Goal: Transaction & Acquisition: Purchase product/service

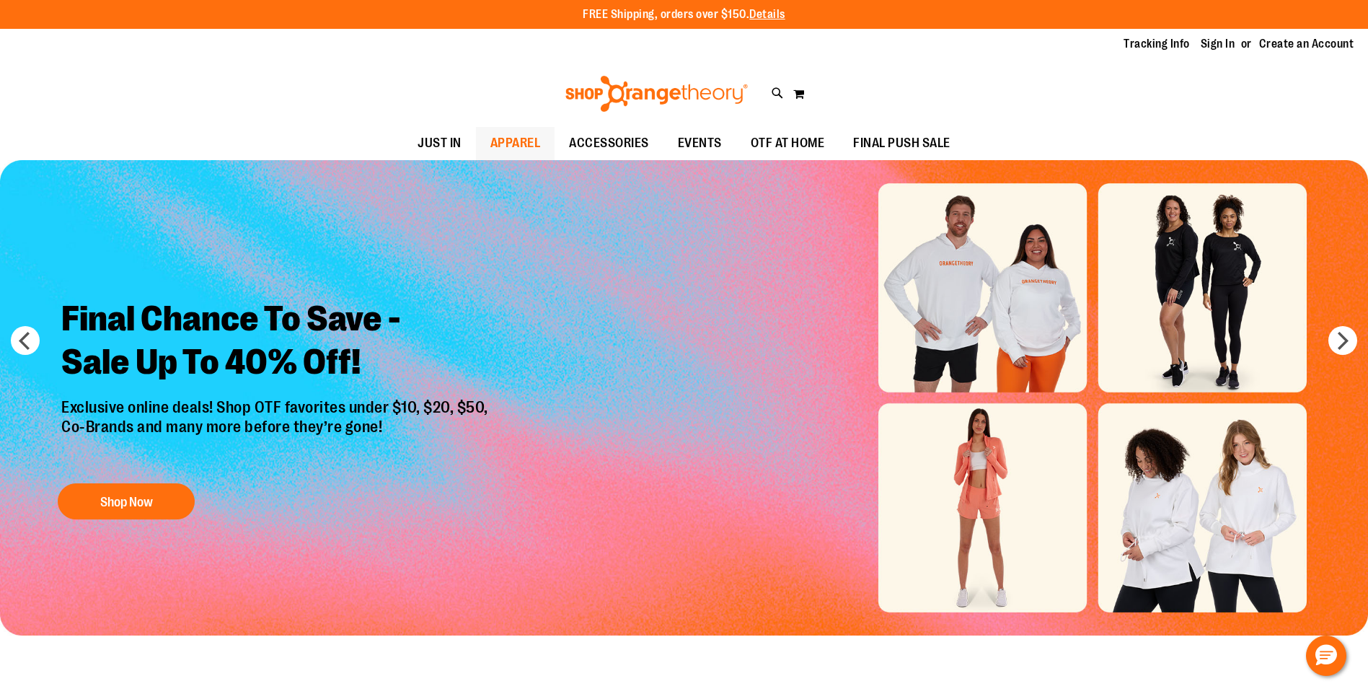
drag, startPoint x: 0, startPoint y: 0, endPoint x: 501, endPoint y: 144, distance: 521.0
click at [501, 144] on span "APPAREL" at bounding box center [516, 143] width 50 height 32
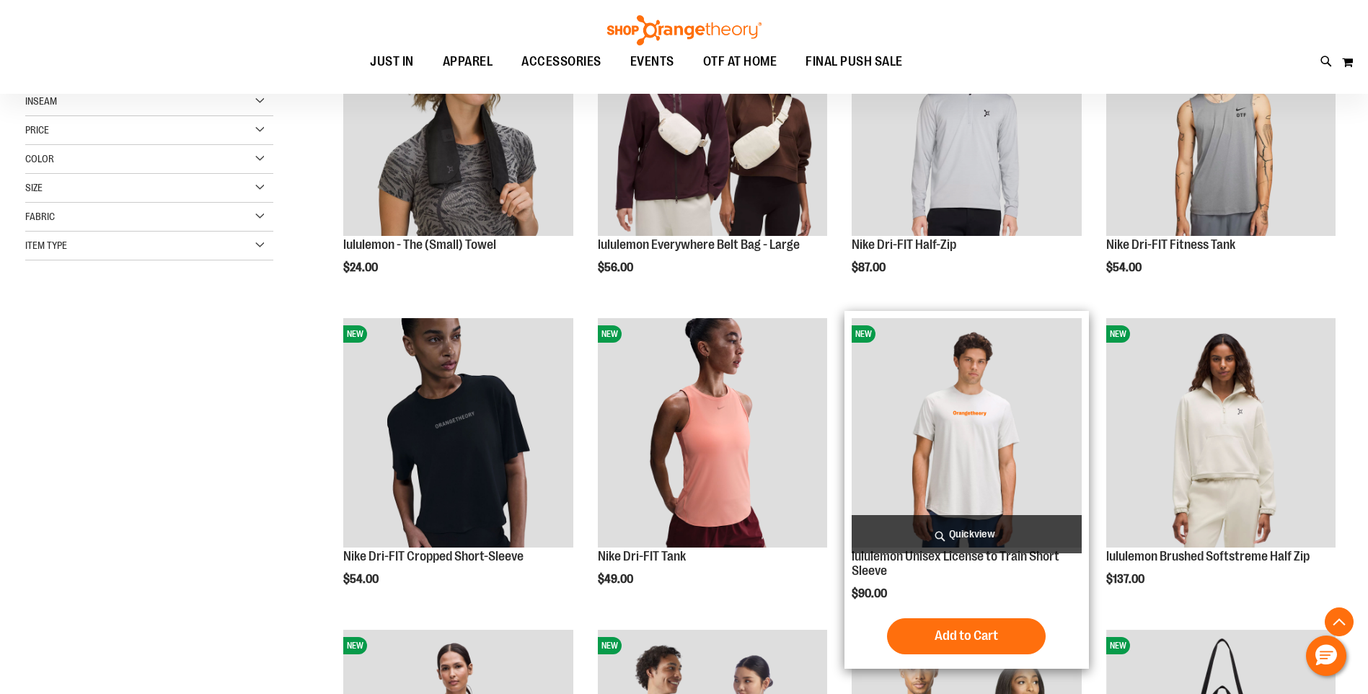
scroll to position [504, 0]
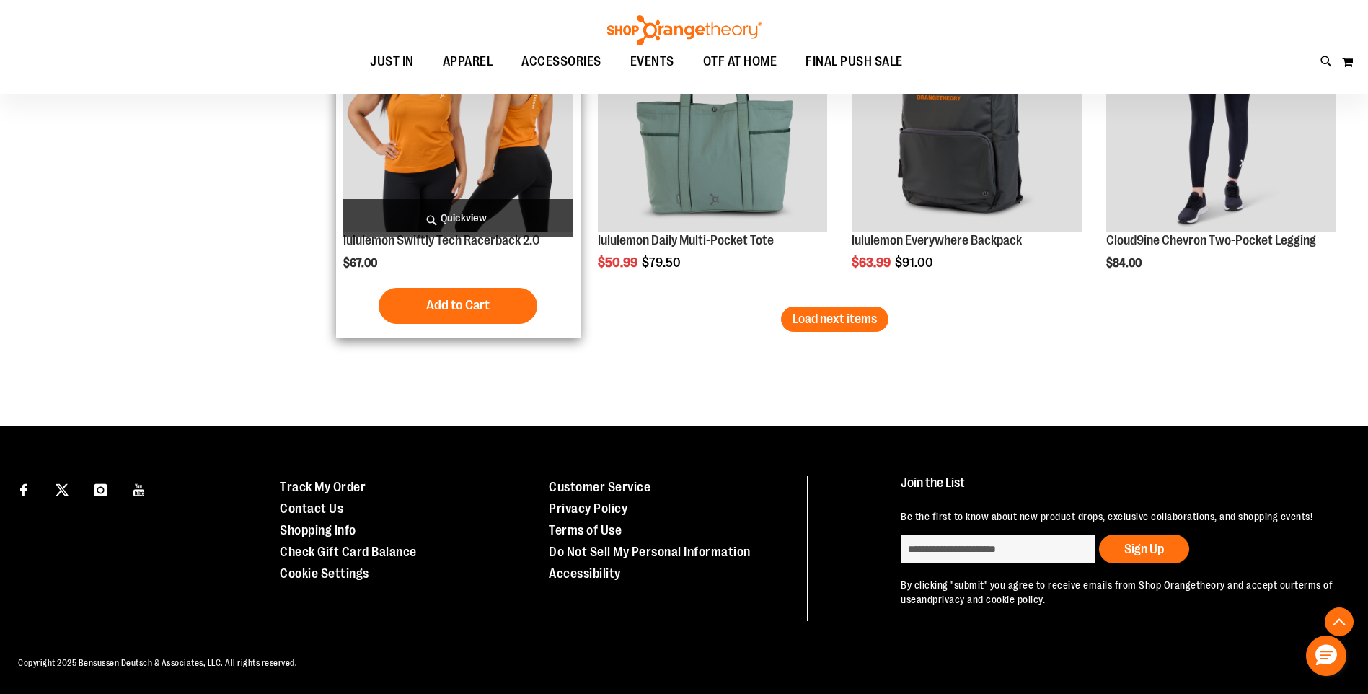
scroll to position [2787, 0]
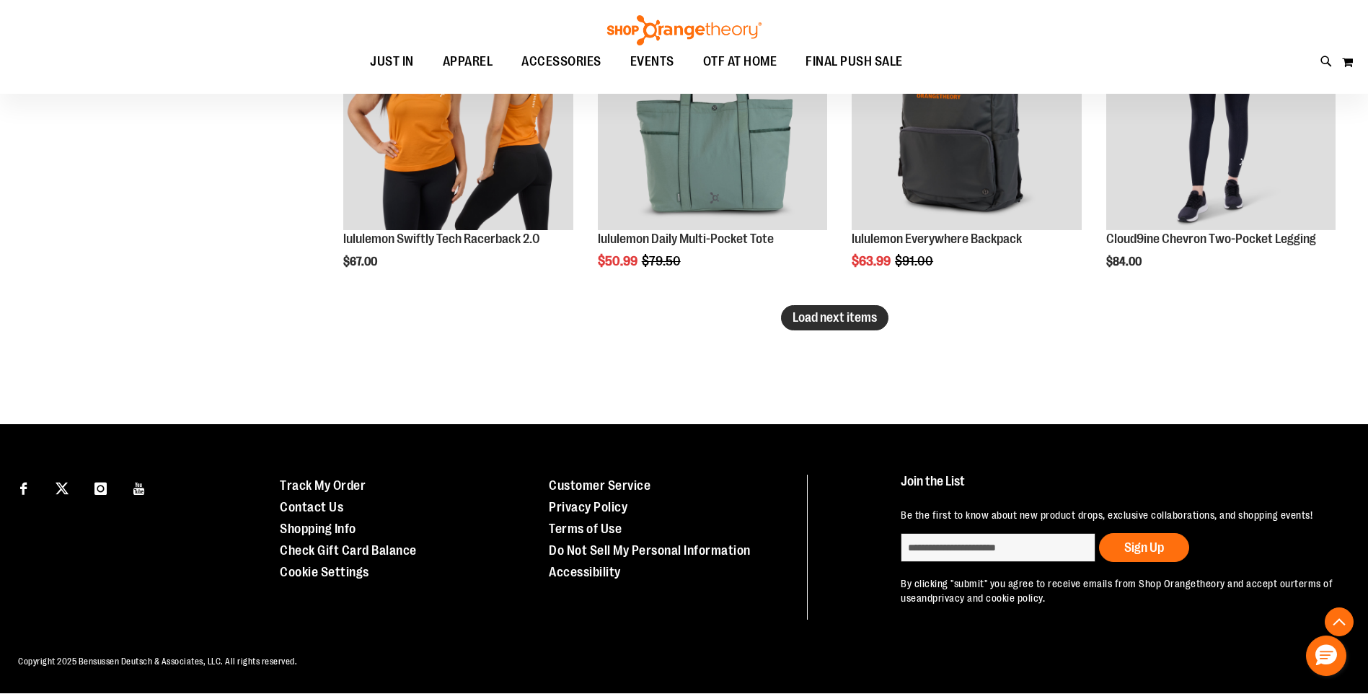
click at [822, 320] on span "Load next items" at bounding box center [835, 317] width 84 height 14
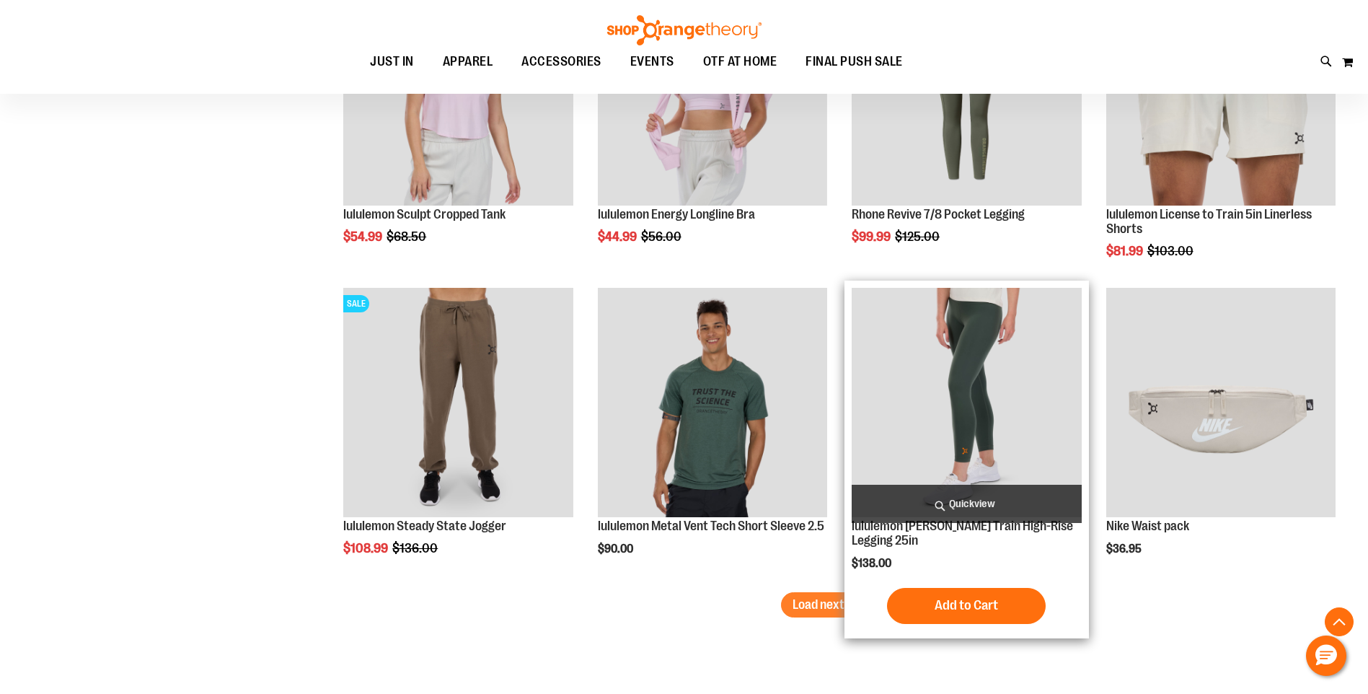
scroll to position [3509, 0]
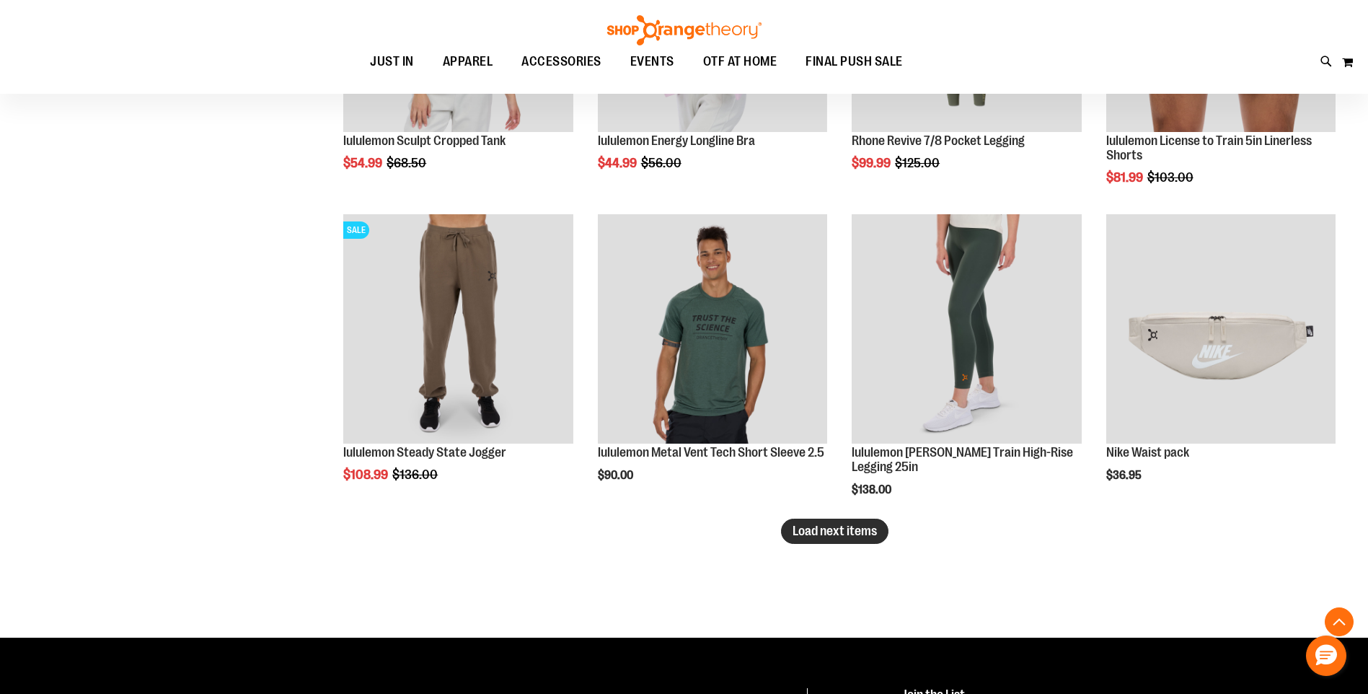
click at [858, 534] on span "Load next items" at bounding box center [835, 531] width 84 height 14
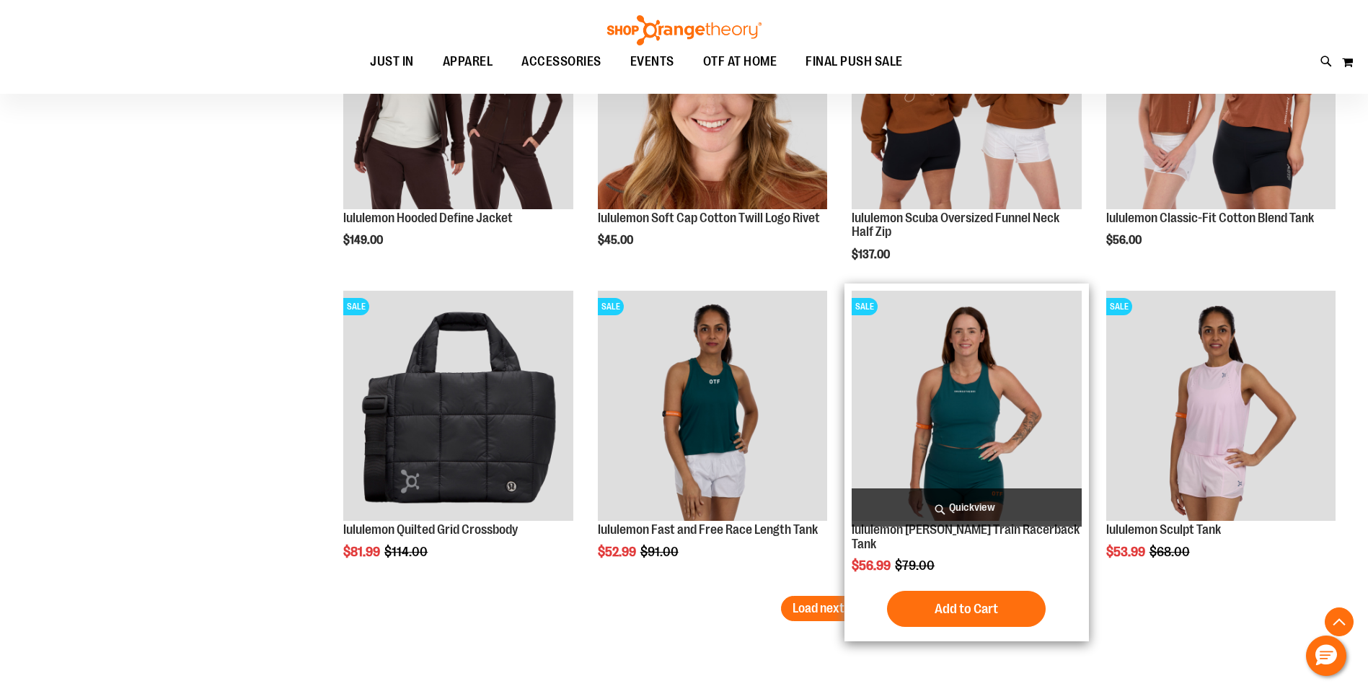
scroll to position [4446, 0]
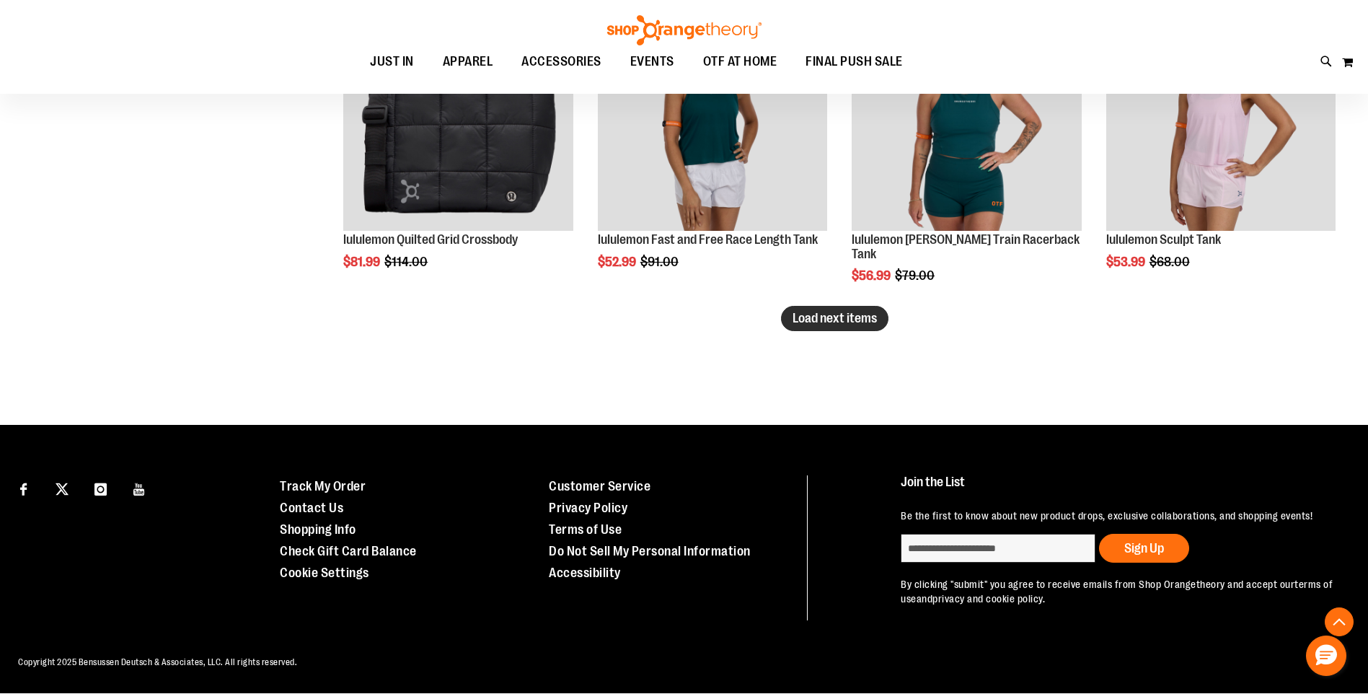
click at [814, 321] on span "Load next items" at bounding box center [835, 318] width 84 height 14
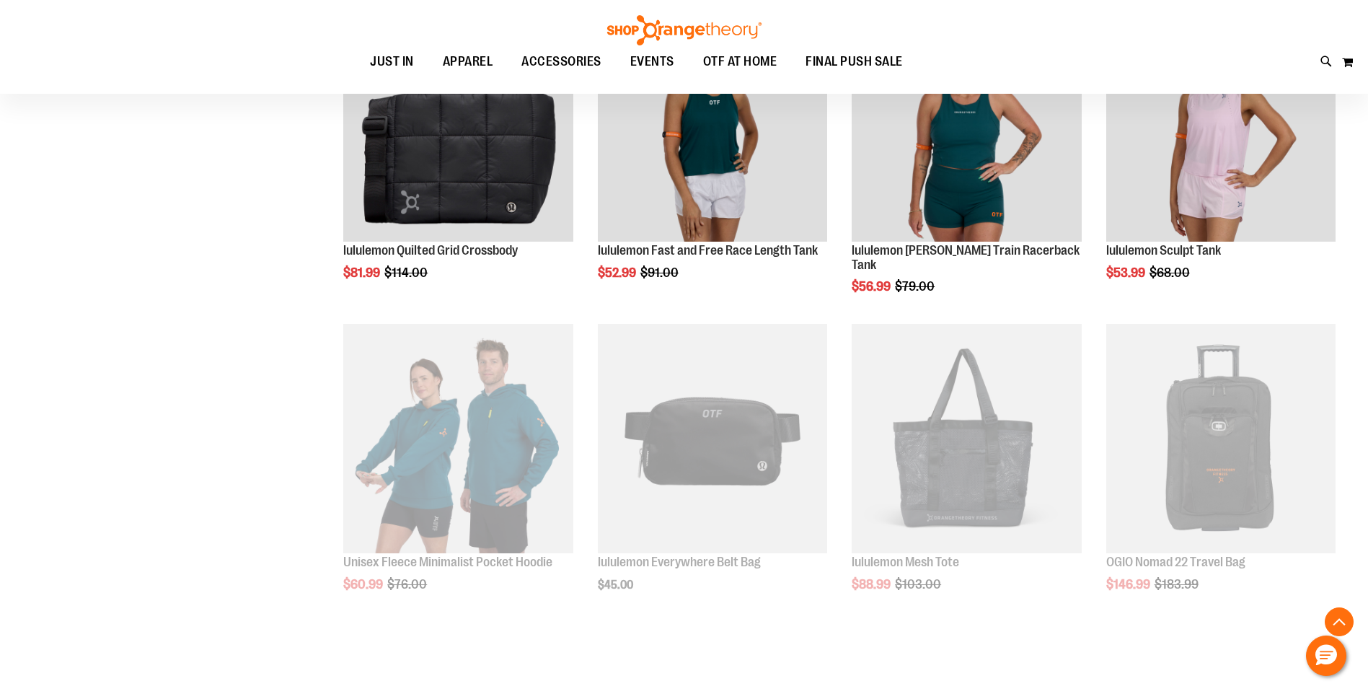
scroll to position [4657, 0]
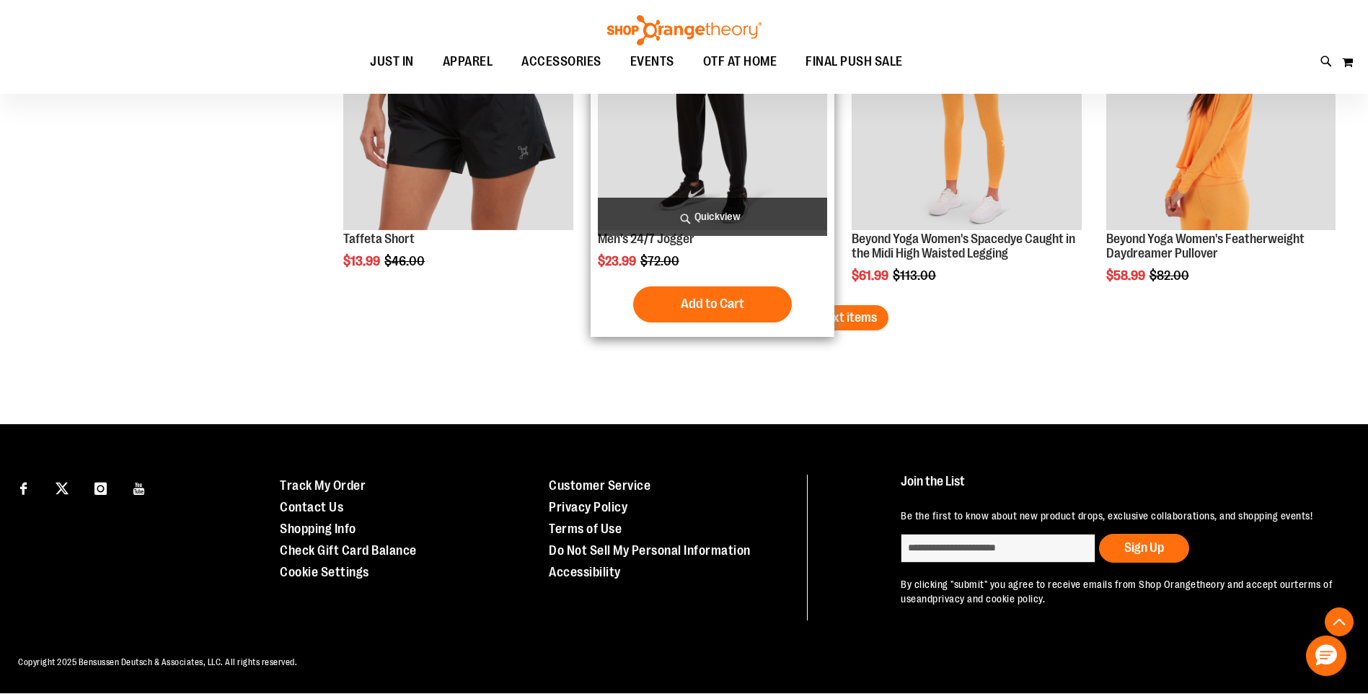
click at [831, 323] on span "Load next items" at bounding box center [835, 317] width 84 height 14
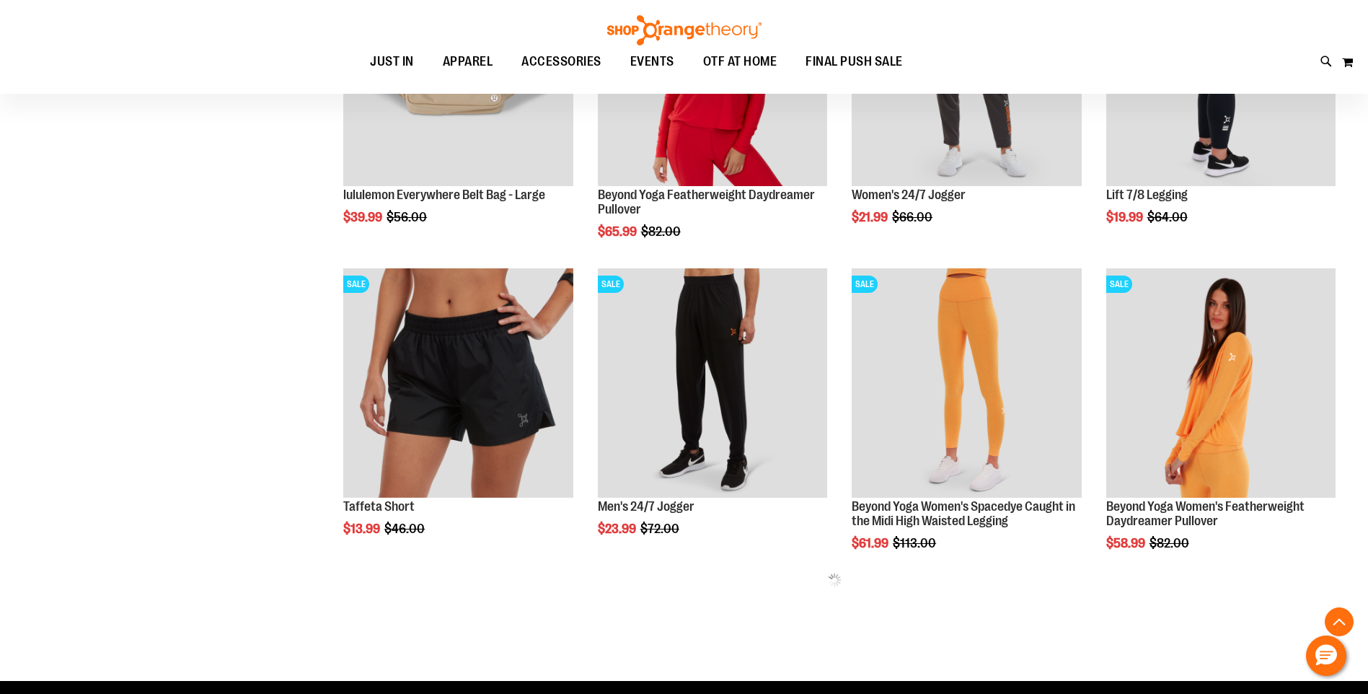
scroll to position [5293, 0]
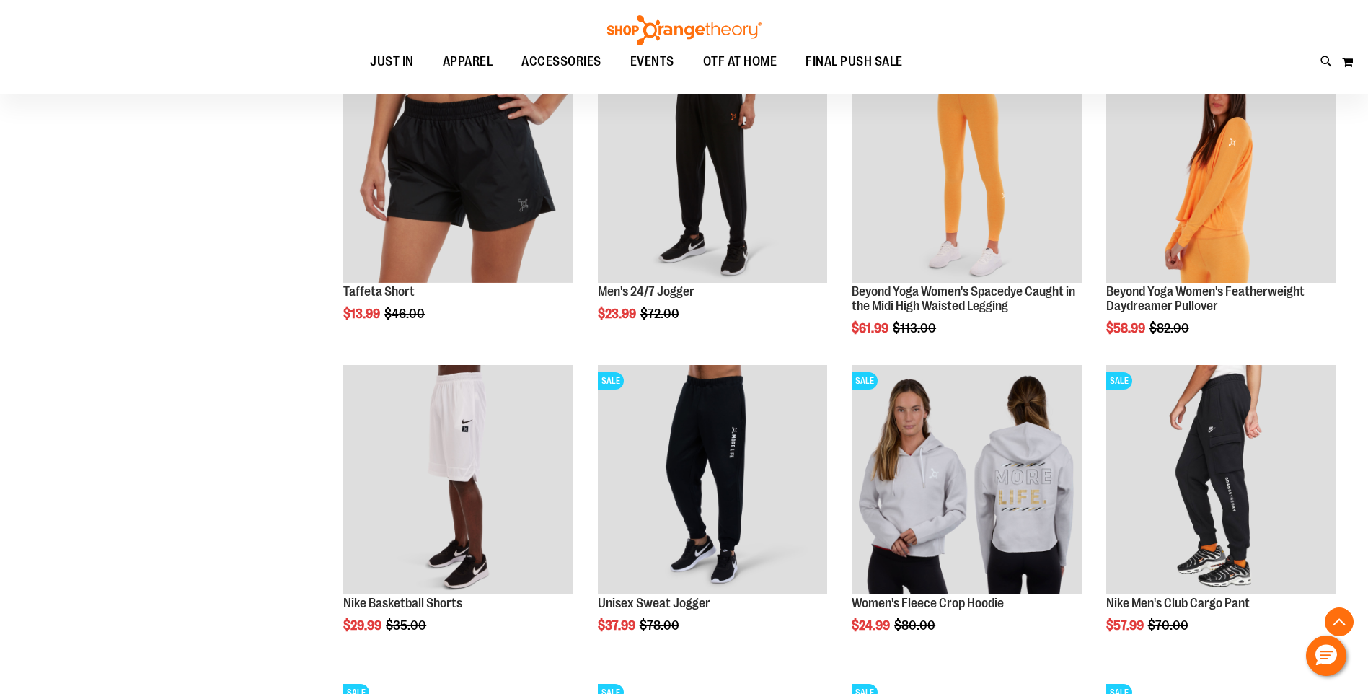
scroll to position [5582, 0]
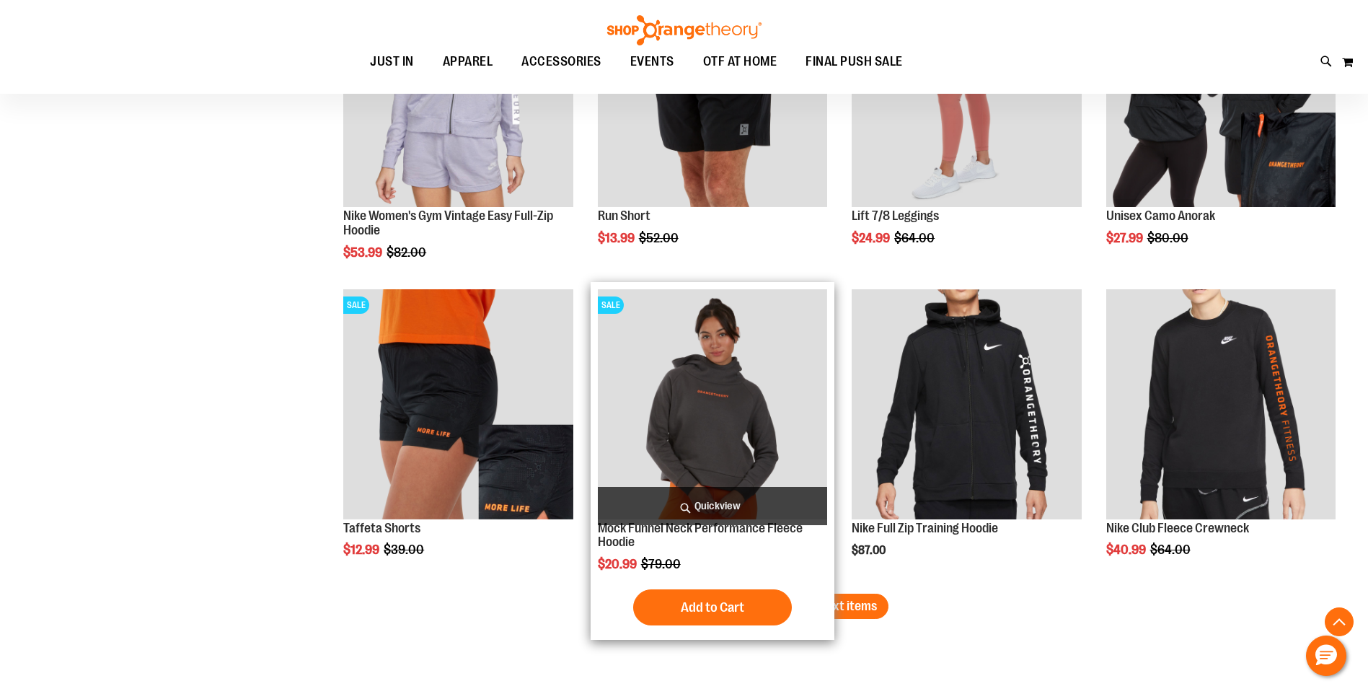
scroll to position [6375, 0]
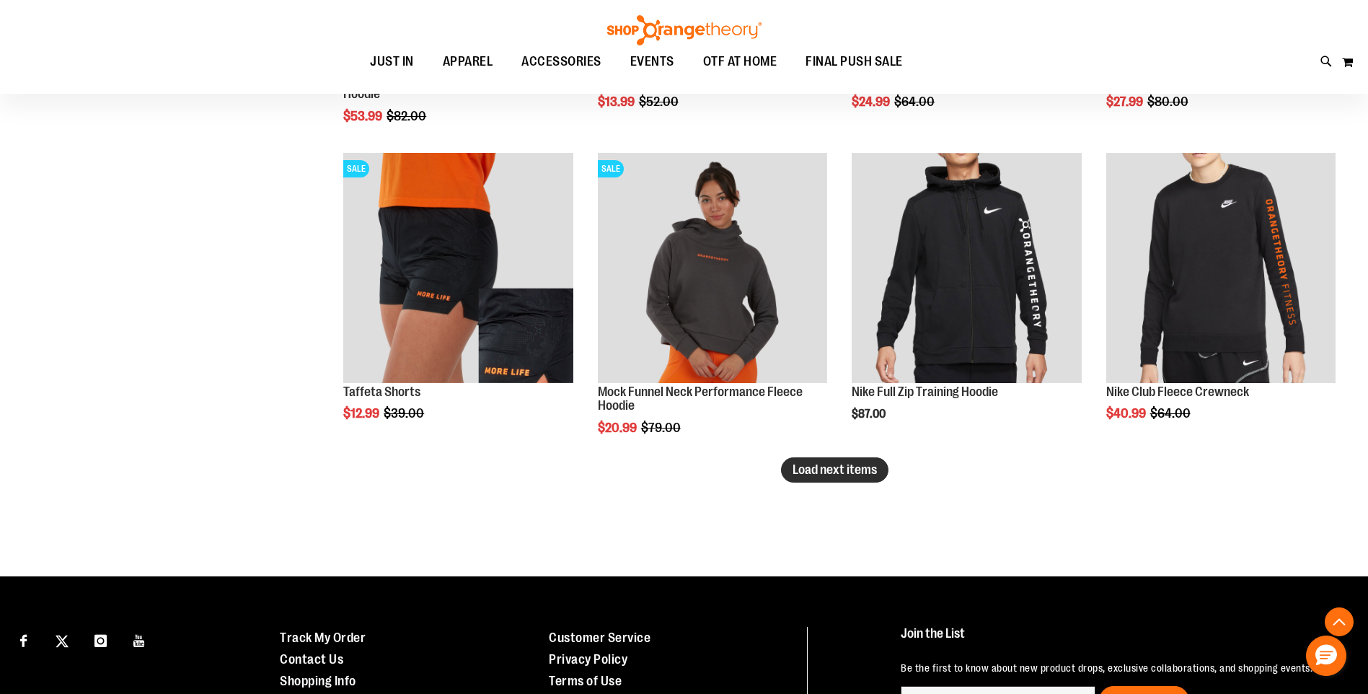
click at [842, 470] on span "Load next items" at bounding box center [835, 469] width 84 height 14
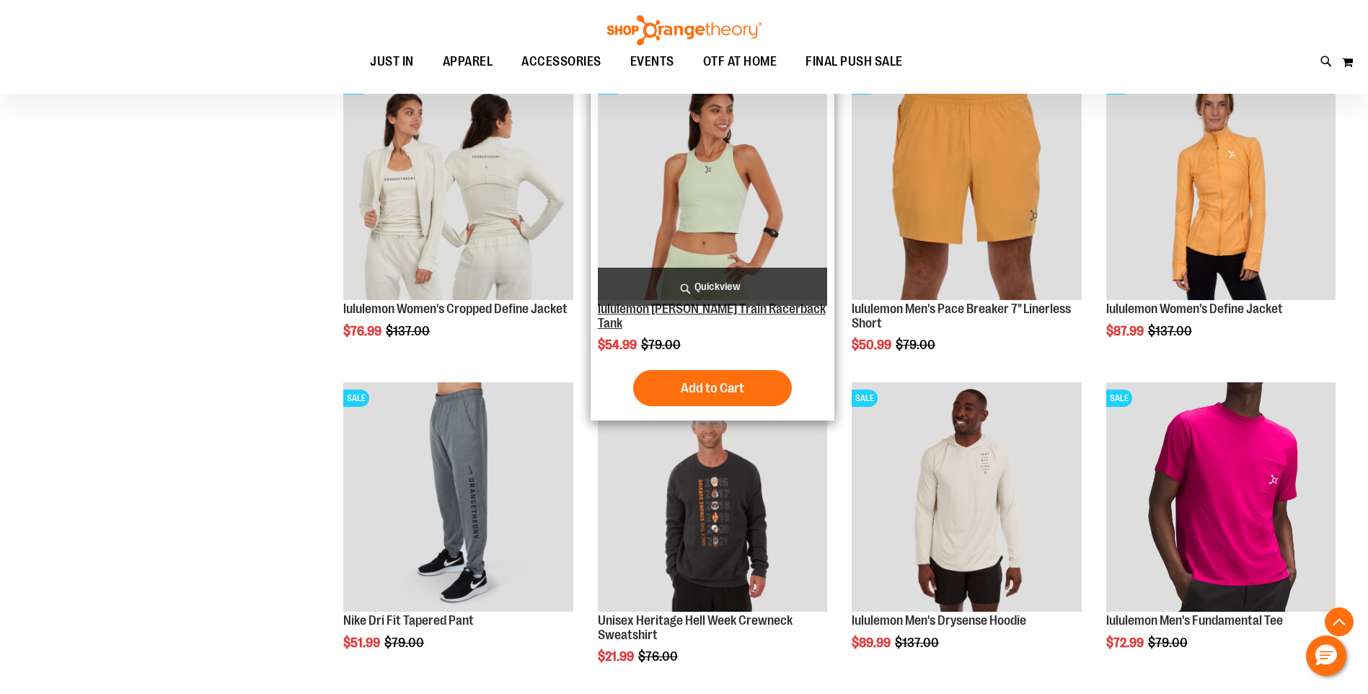
scroll to position [6592, 0]
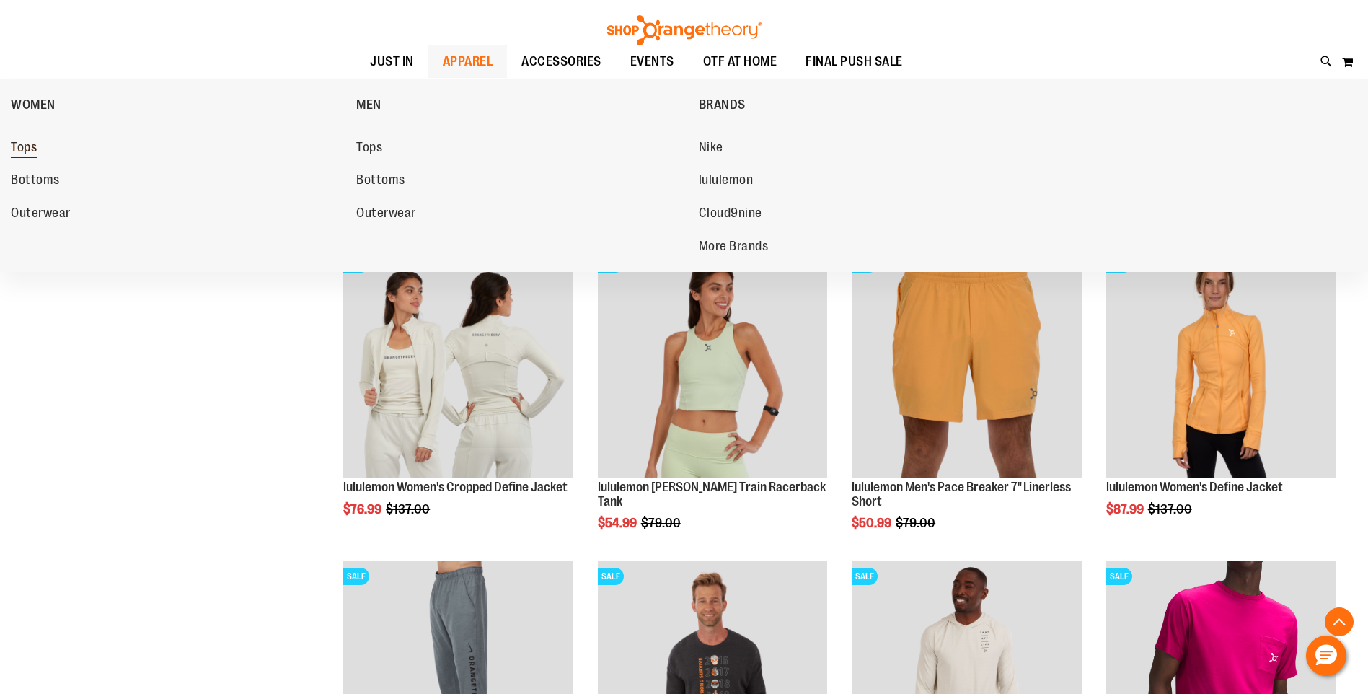
click at [17, 147] on span "Tops" at bounding box center [24, 149] width 26 height 18
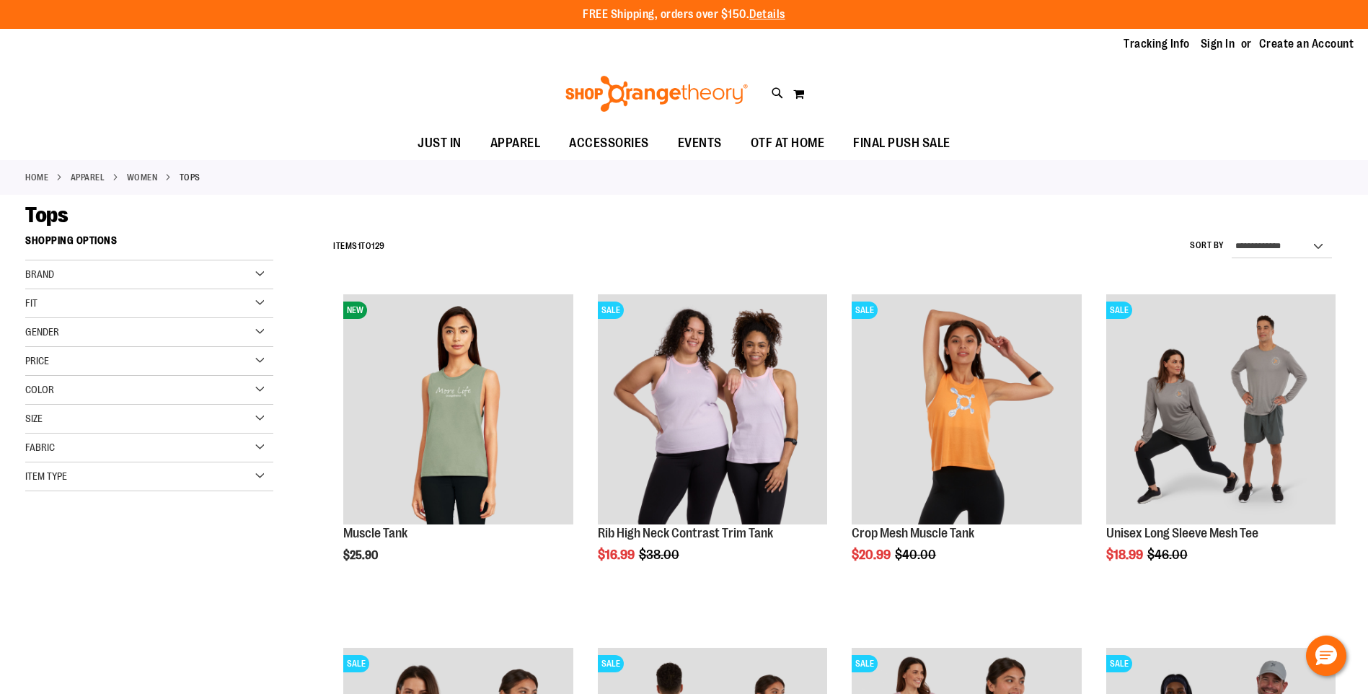
click at [203, 393] on div "Color" at bounding box center [149, 390] width 248 height 29
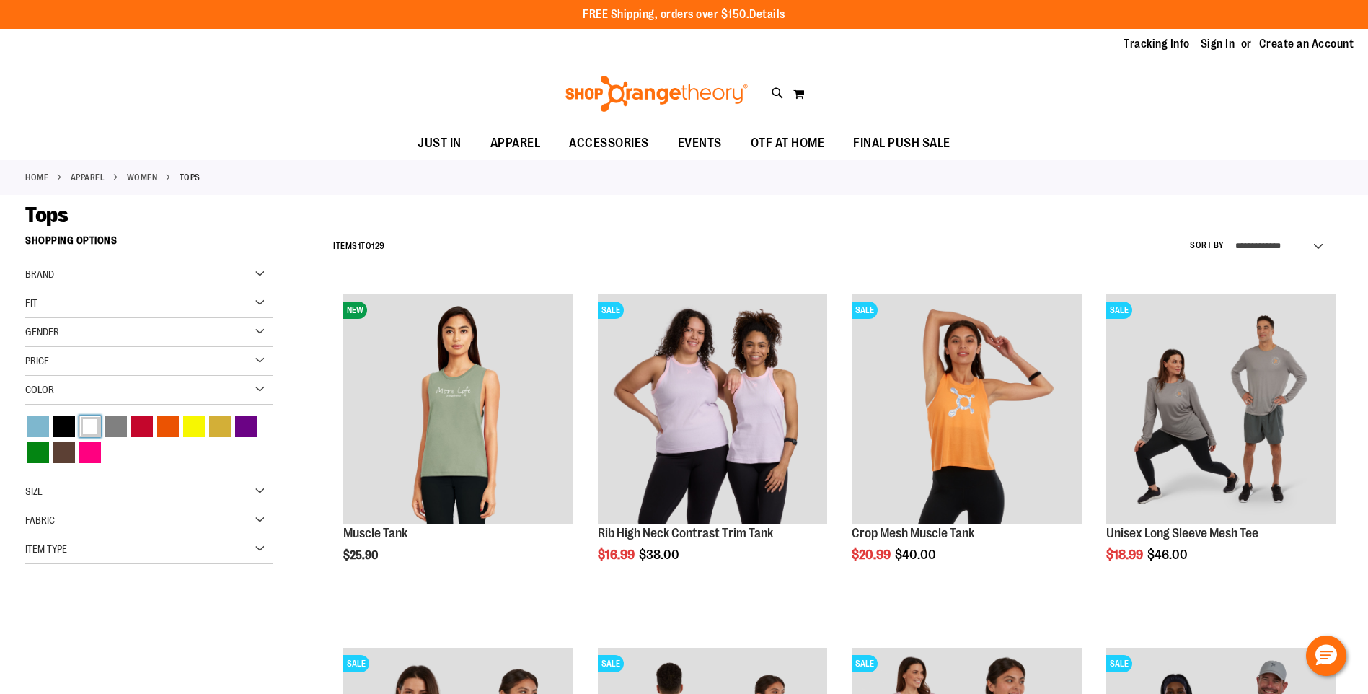
click at [89, 417] on div "White" at bounding box center [90, 427] width 22 height 22
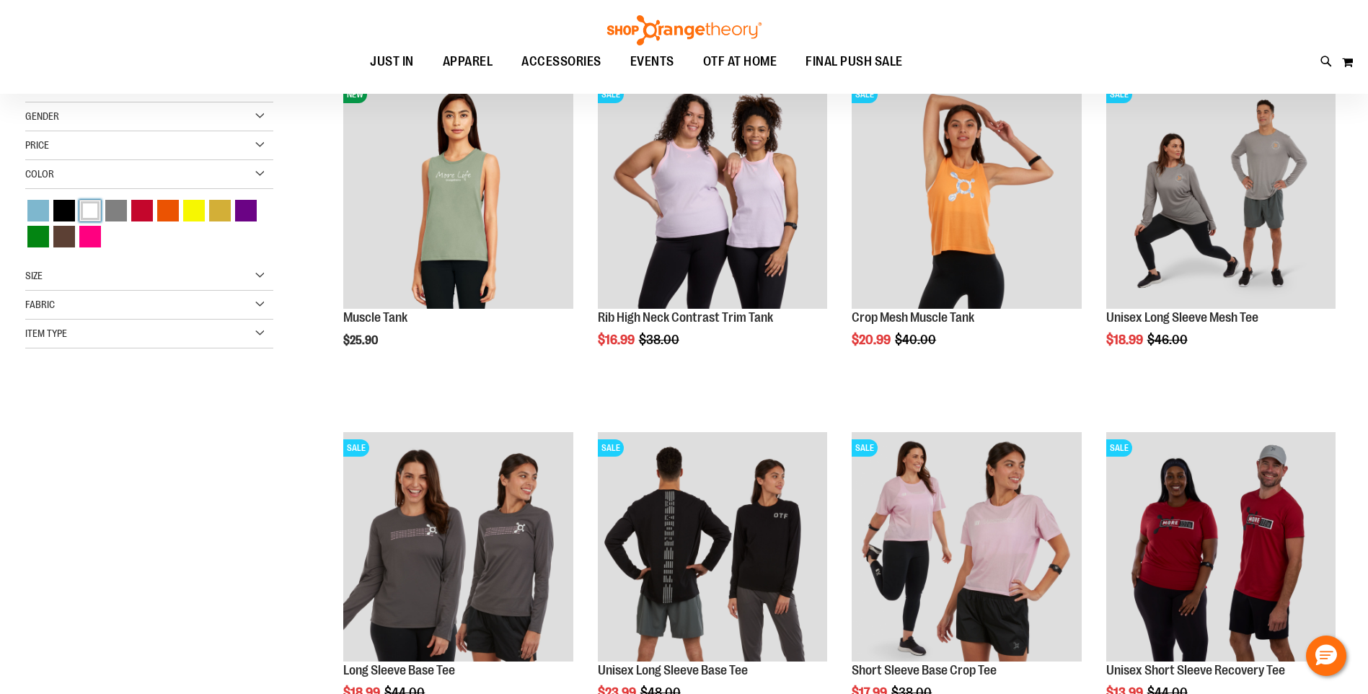
scroll to position [228, 0]
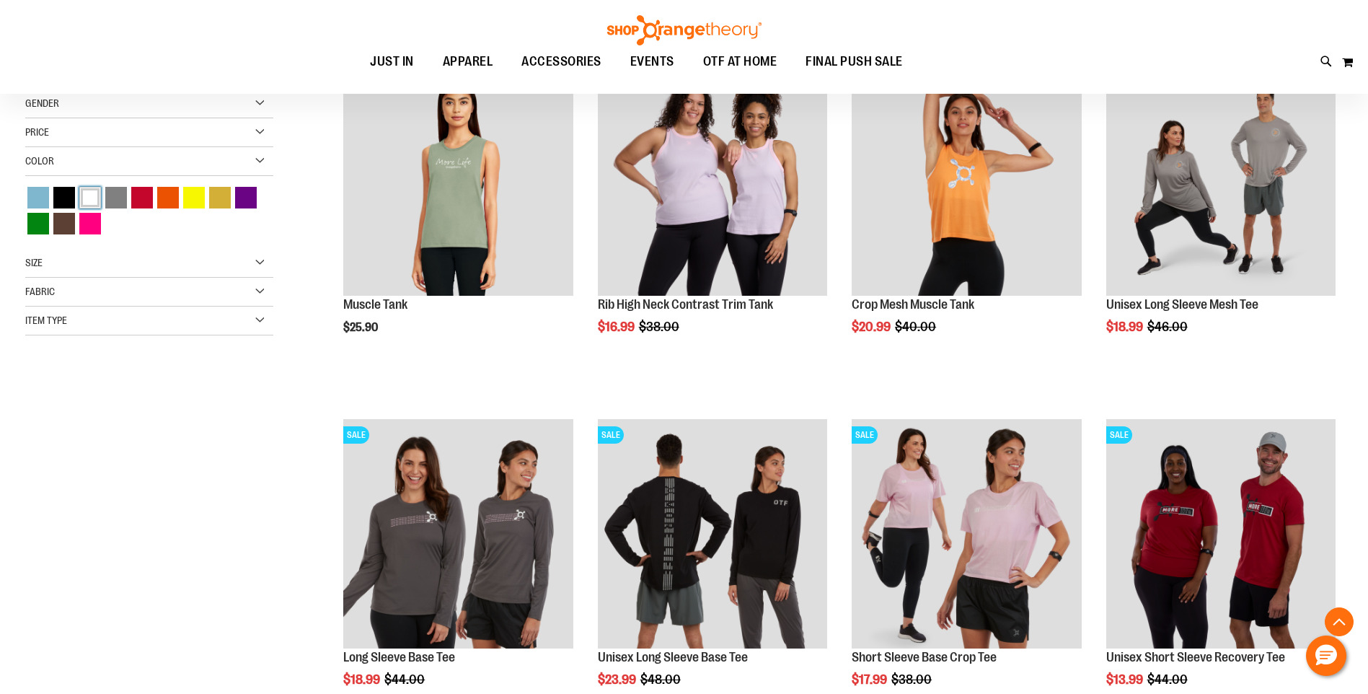
click at [92, 205] on div "White" at bounding box center [90, 198] width 22 height 22
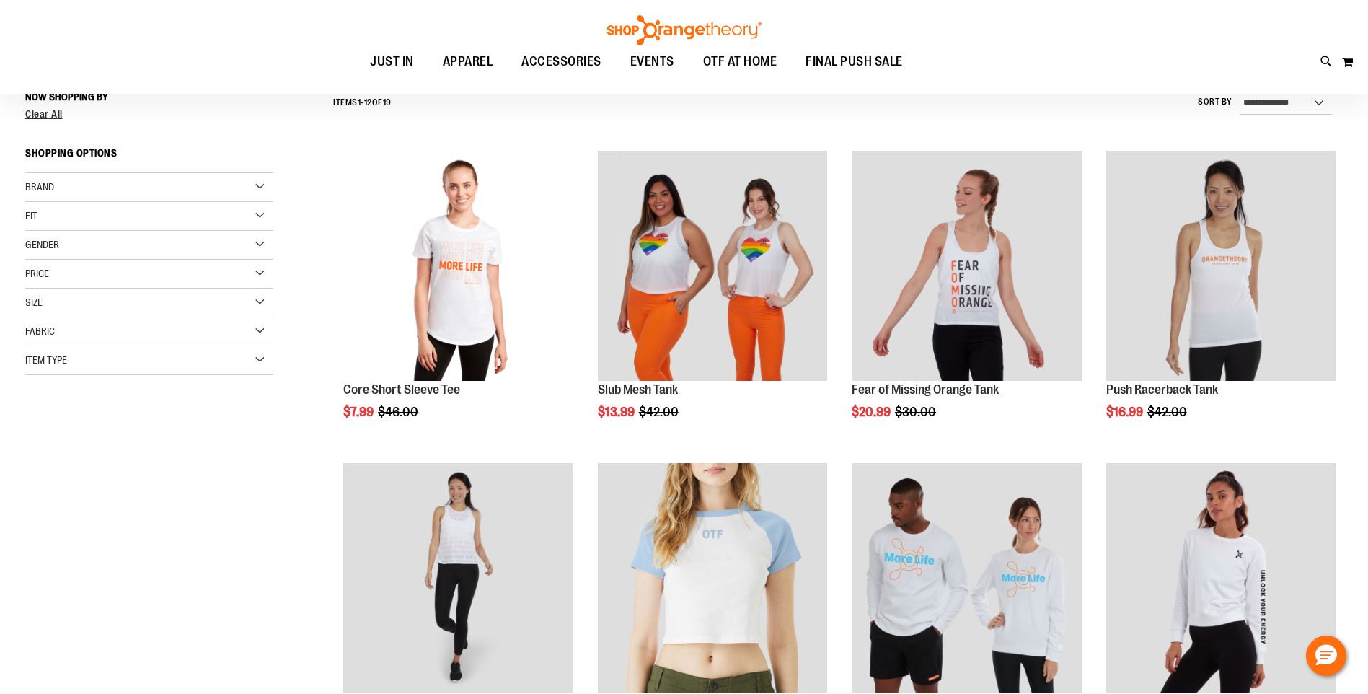
scroll to position [134, 0]
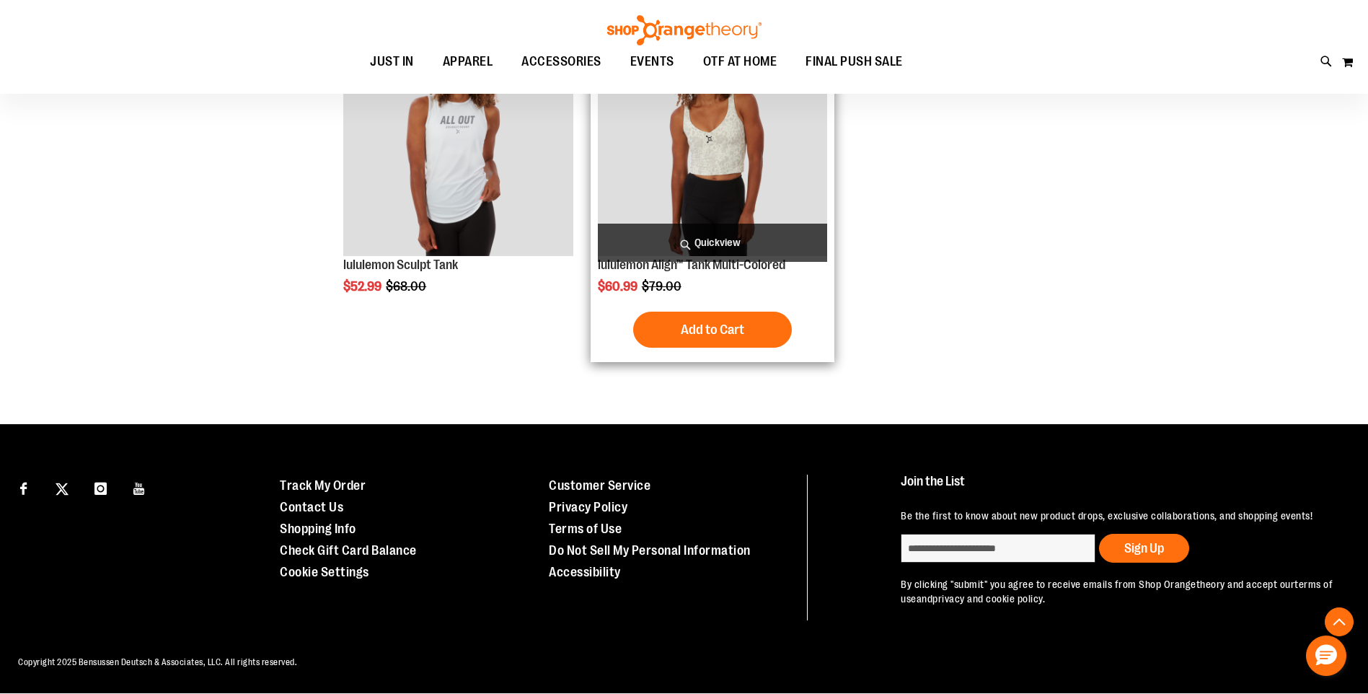
scroll to position [1850, 0]
